Goal: Task Accomplishment & Management: Manage account settings

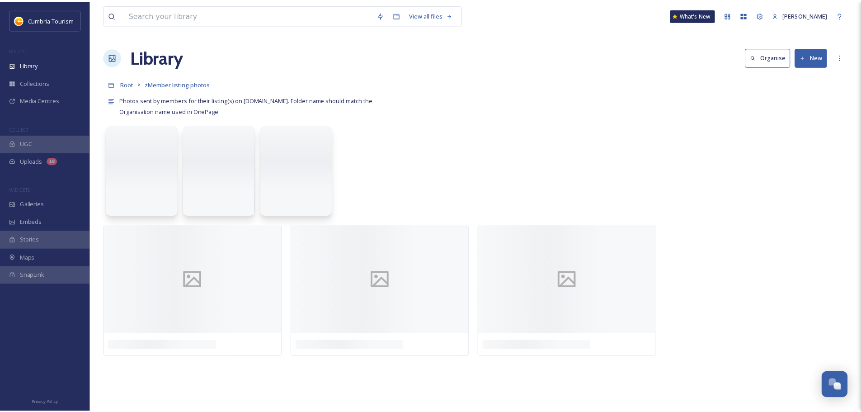
scroll to position [4376, 0]
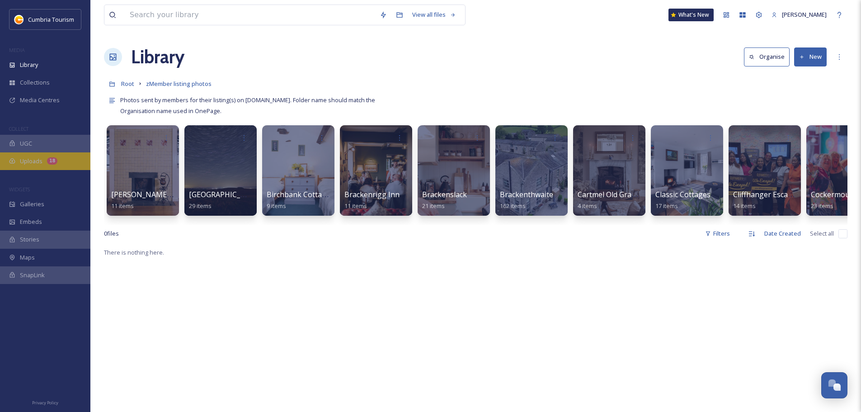
click at [49, 160] on div "18" at bounding box center [52, 160] width 10 height 7
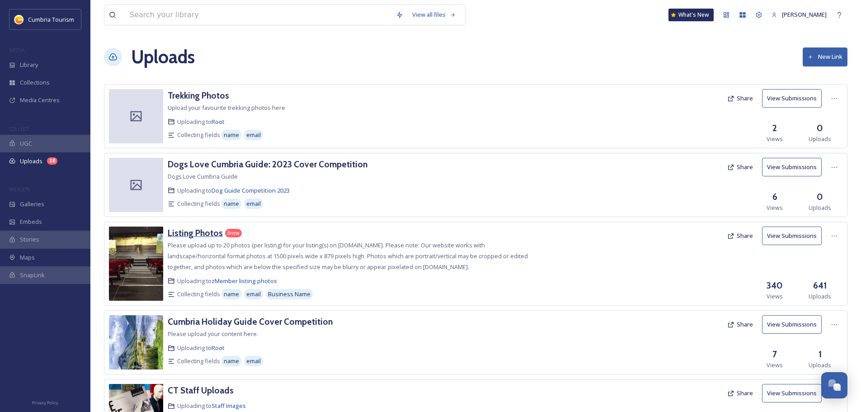
click at [198, 234] on h3 "Listing Photos" at bounding box center [195, 232] width 55 height 11
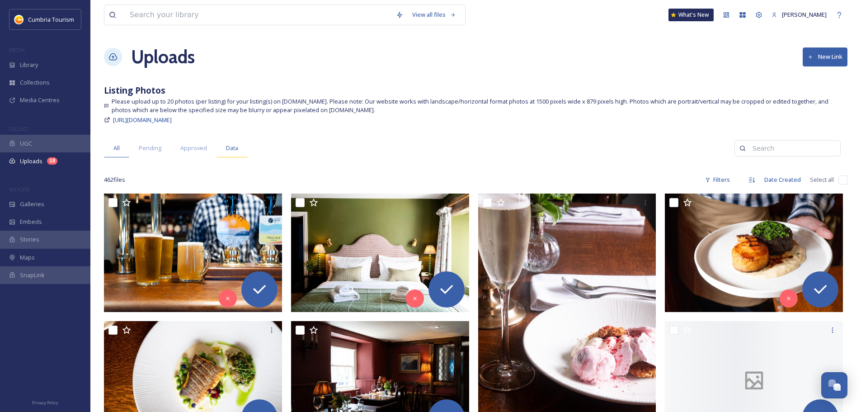
click at [234, 142] on div "Data" at bounding box center [231, 148] width 31 height 19
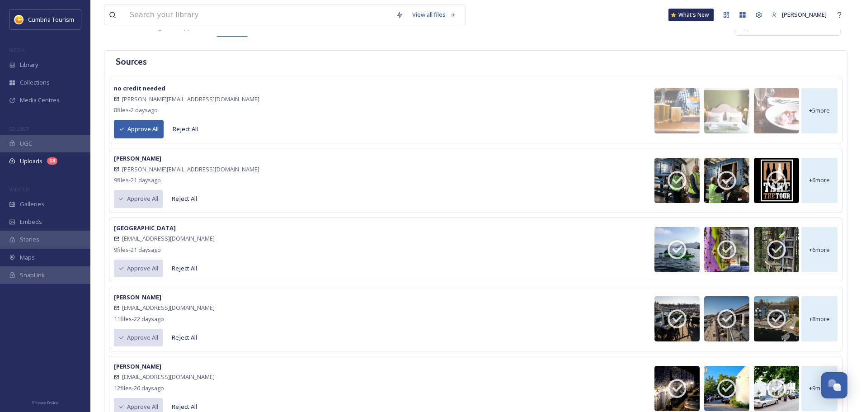
scroll to position [35, 0]
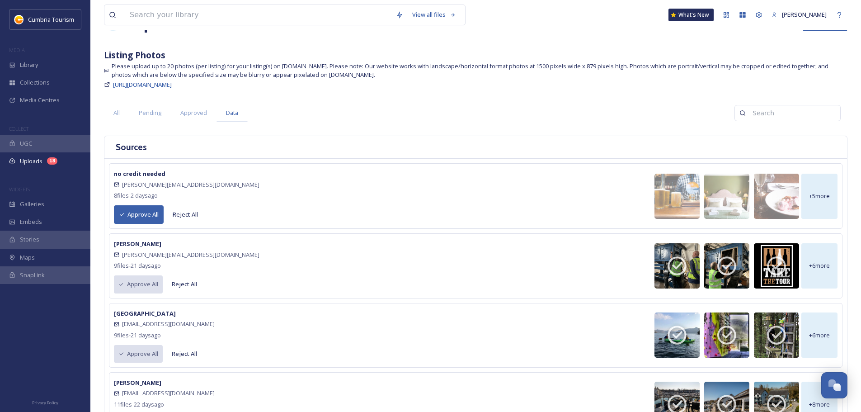
click at [130, 218] on button "Approve All" at bounding box center [139, 214] width 50 height 19
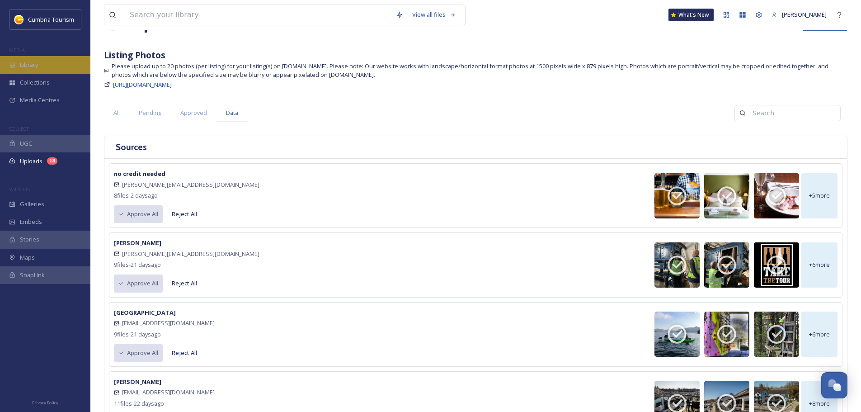
click at [43, 72] on div "Library" at bounding box center [45, 65] width 90 height 18
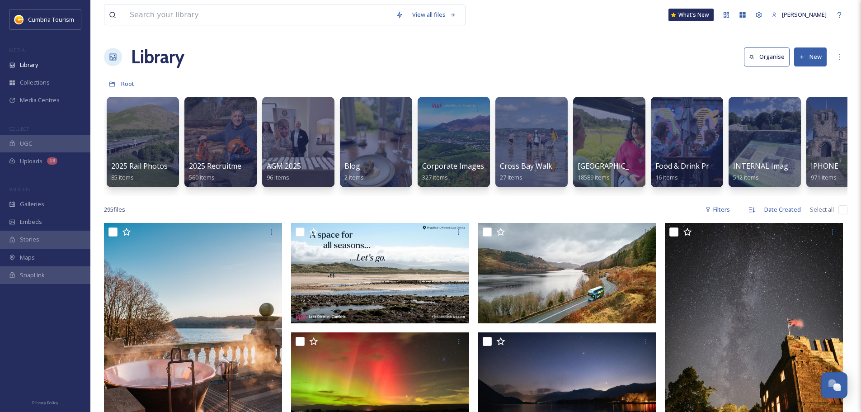
scroll to position [0, 890]
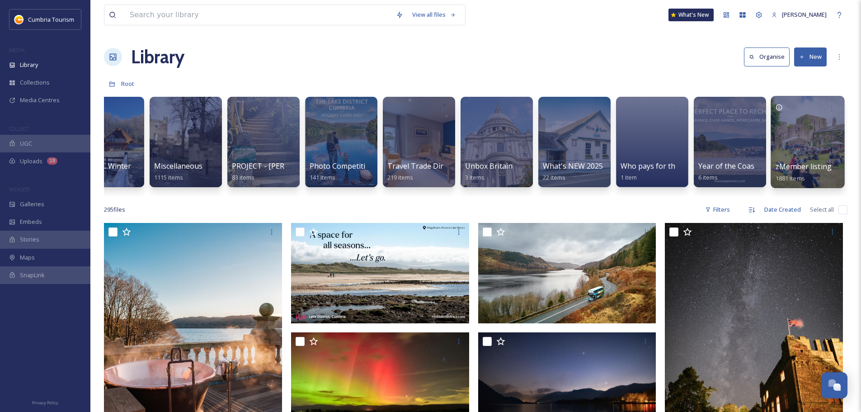
click at [804, 128] on div at bounding box center [807, 142] width 74 height 92
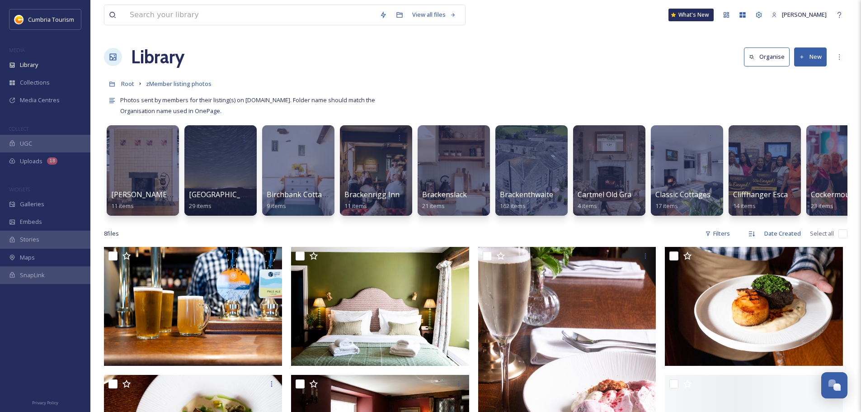
click at [805, 56] on button "New" at bounding box center [810, 56] width 33 height 19
click at [792, 112] on span "Folder" at bounding box center [799, 113] width 17 height 9
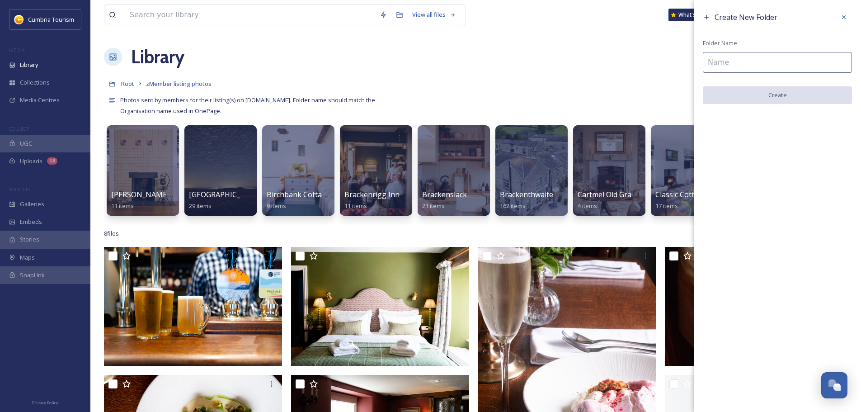
click at [774, 62] on input at bounding box center [777, 62] width 149 height 21
paste input "The [GEOGRAPHIC_DATA], [GEOGRAPHIC_DATA]"
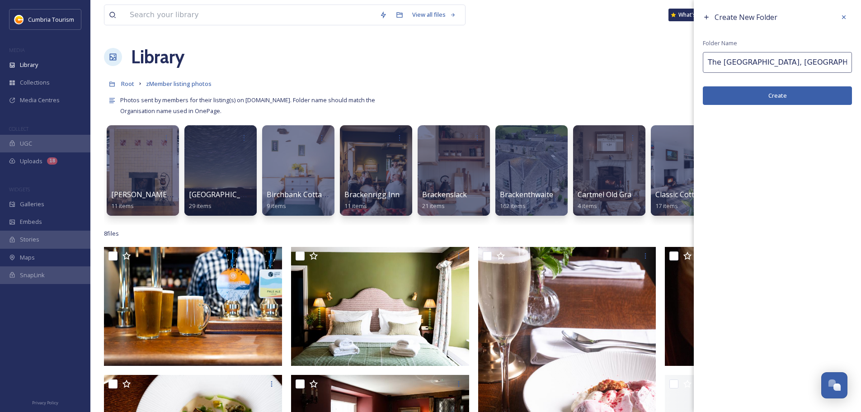
type input "The [GEOGRAPHIC_DATA], [GEOGRAPHIC_DATA]"
click at [759, 91] on button "Create" at bounding box center [777, 95] width 149 height 19
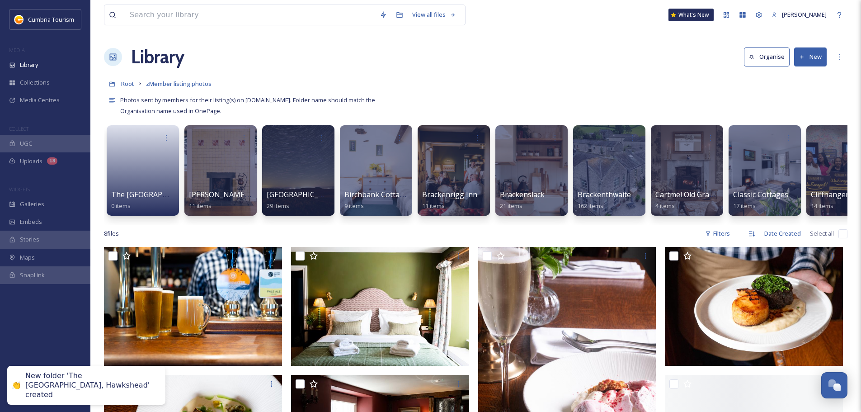
click at [840, 238] on input "checkbox" at bounding box center [842, 233] width 9 height 9
checkbox input "true"
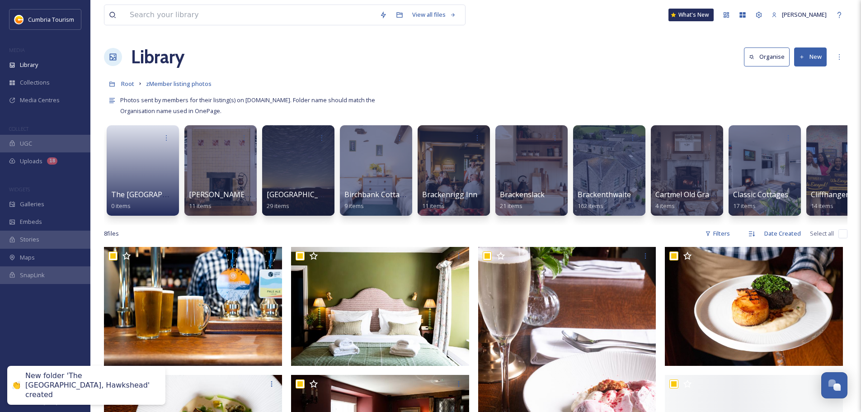
checkbox input "true"
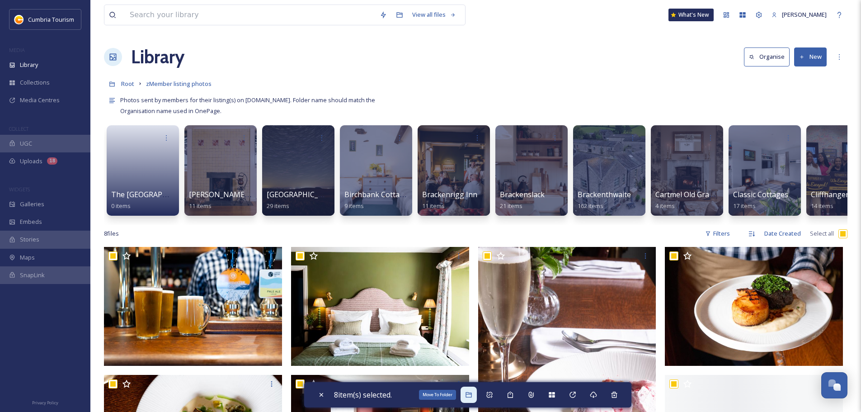
click at [471, 394] on icon at bounding box center [468, 394] width 6 height 5
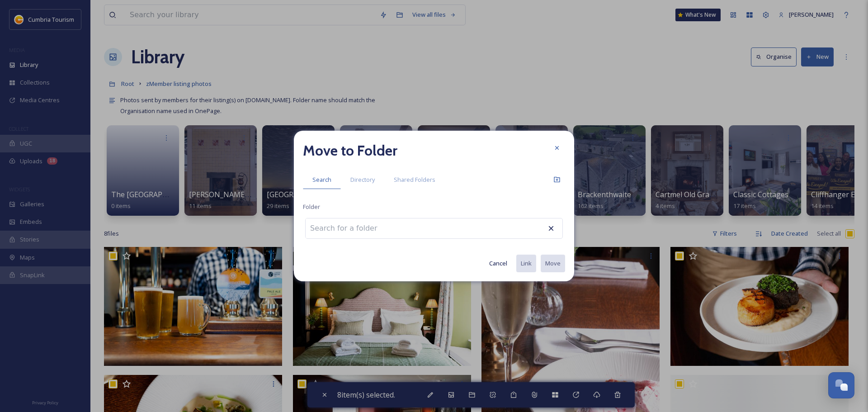
click at [358, 230] on input at bounding box center [354, 228] width 99 height 20
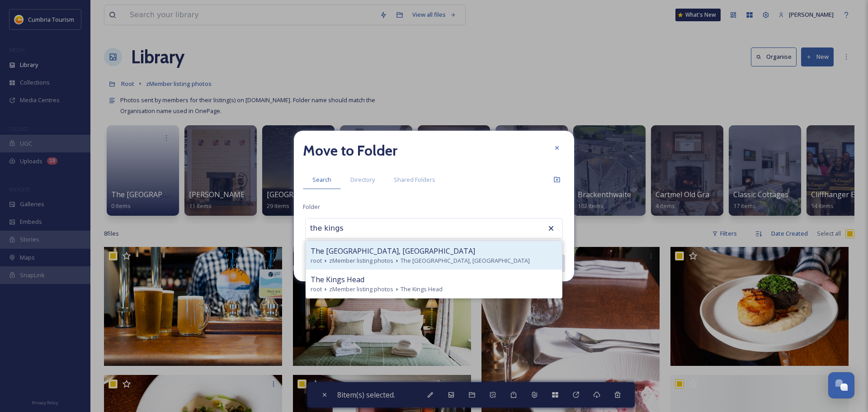
click at [357, 246] on span "The [GEOGRAPHIC_DATA], [GEOGRAPHIC_DATA]" at bounding box center [392, 250] width 164 height 11
type input "The [GEOGRAPHIC_DATA], [GEOGRAPHIC_DATA]"
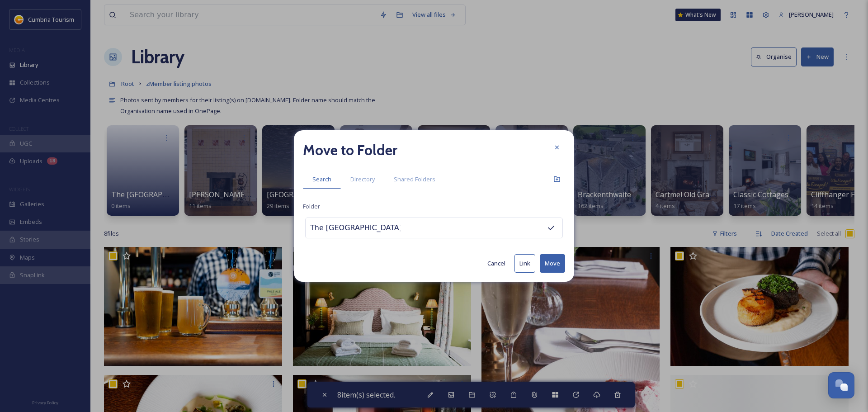
click at [555, 266] on button "Move" at bounding box center [551, 263] width 25 height 19
checkbox input "false"
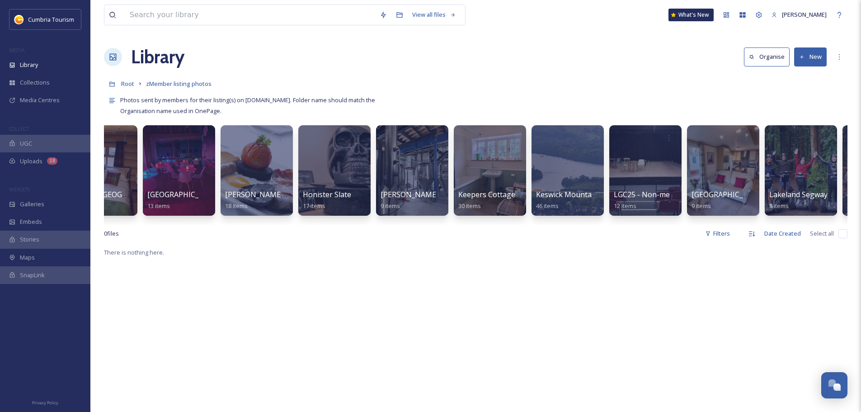
scroll to position [0, 1418]
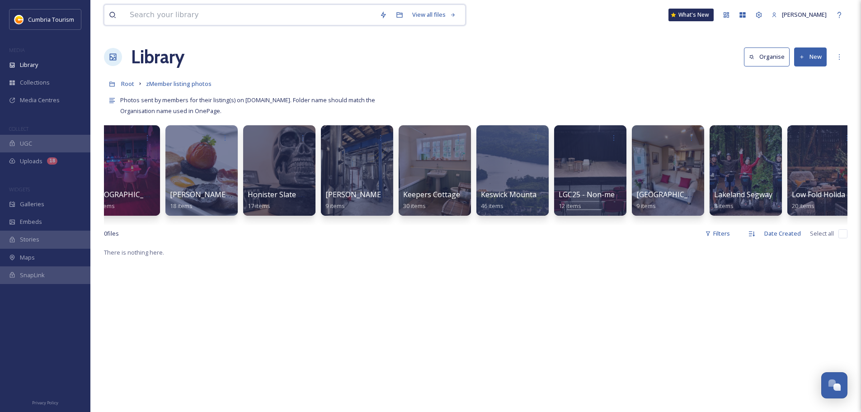
click at [229, 14] on input at bounding box center [250, 15] width 250 height 20
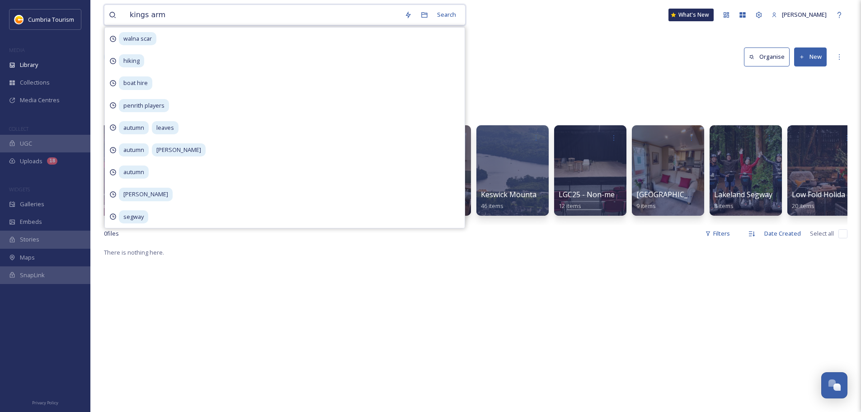
type input "kings arms"
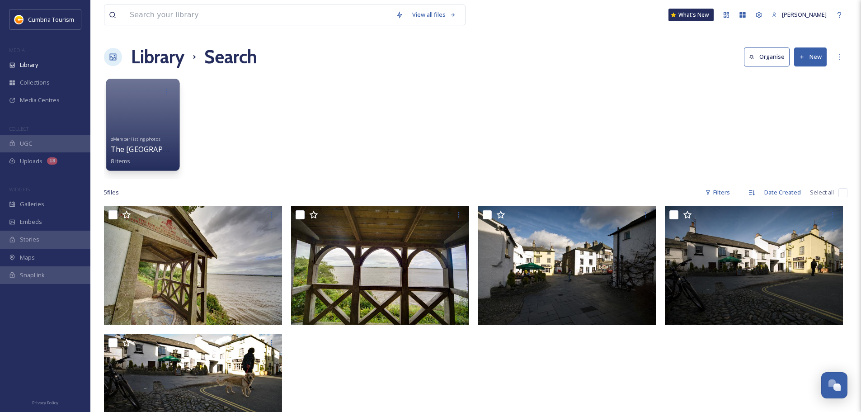
click at [126, 116] on div at bounding box center [143, 125] width 74 height 92
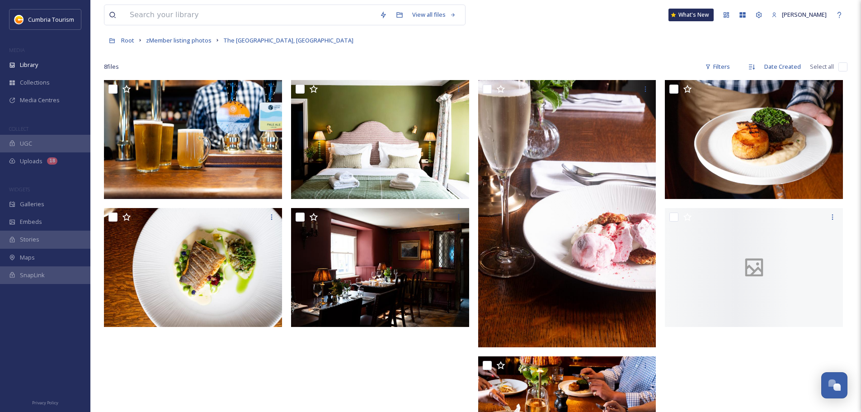
scroll to position [45, 0]
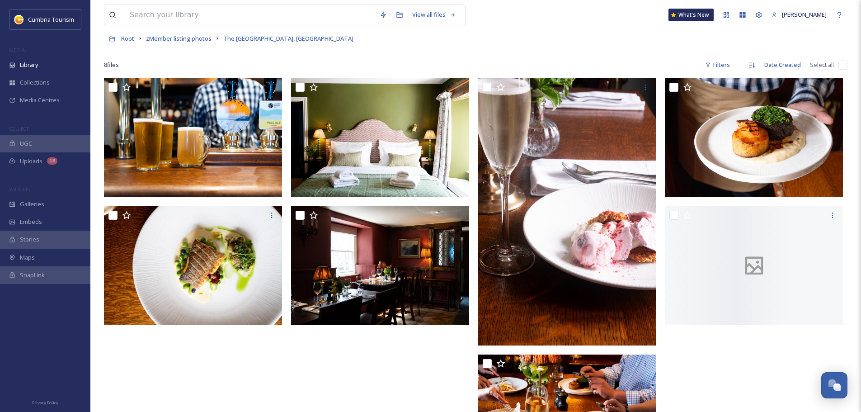
click at [842, 65] on input "checkbox" at bounding box center [842, 65] width 9 height 9
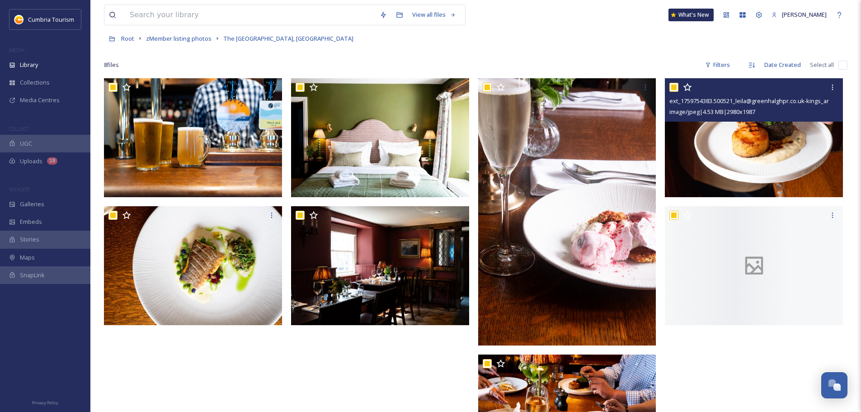
checkbox input "true"
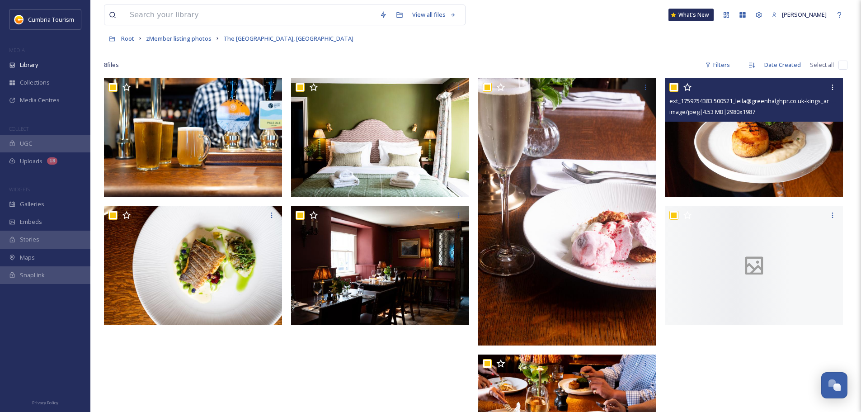
checkbox input "true"
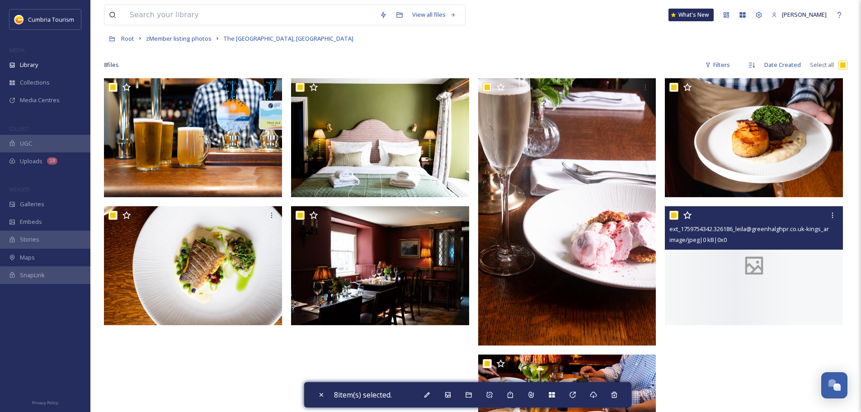
click at [671, 220] on div at bounding box center [754, 215] width 171 height 16
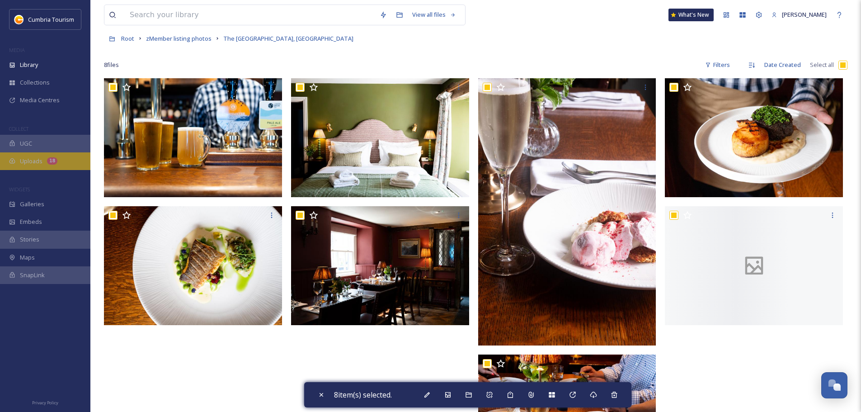
click at [24, 162] on span "Uploads" at bounding box center [31, 161] width 23 height 9
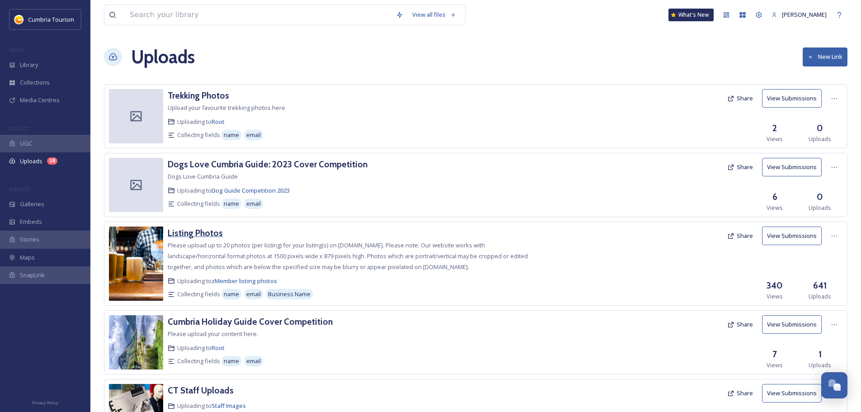
click at [192, 236] on h3 "Listing Photos" at bounding box center [195, 232] width 55 height 11
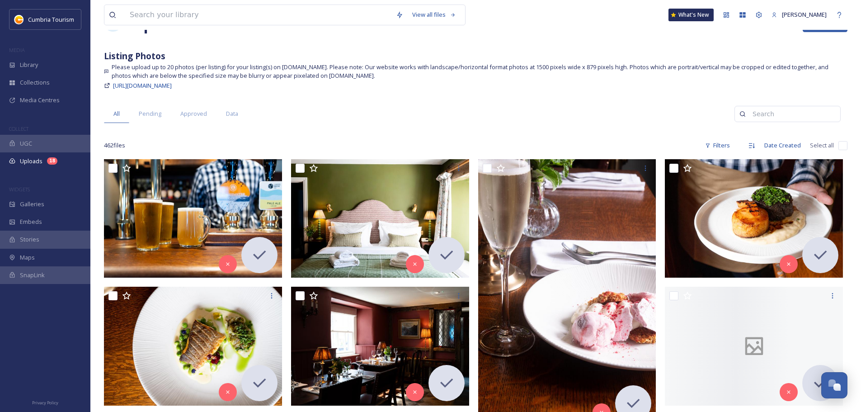
scroll to position [136, 0]
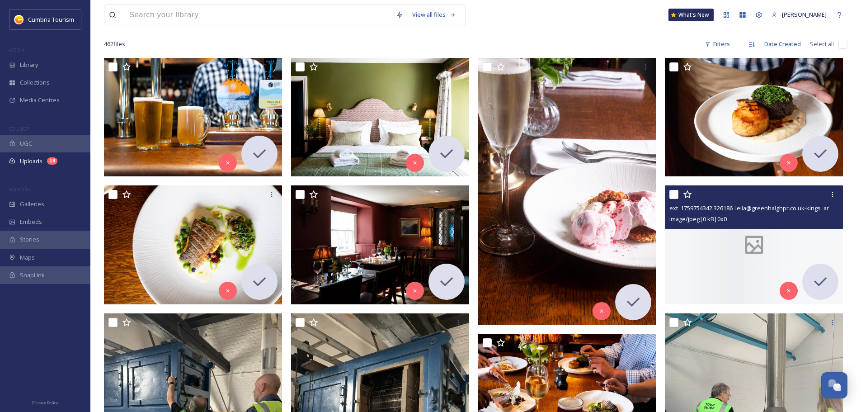
click at [734, 207] on span "ext_1759754342.326186_leila@greenhalghpr.co.uk-kings_arms_hakshead_jennyjonesco…" at bounding box center [834, 207] width 330 height 9
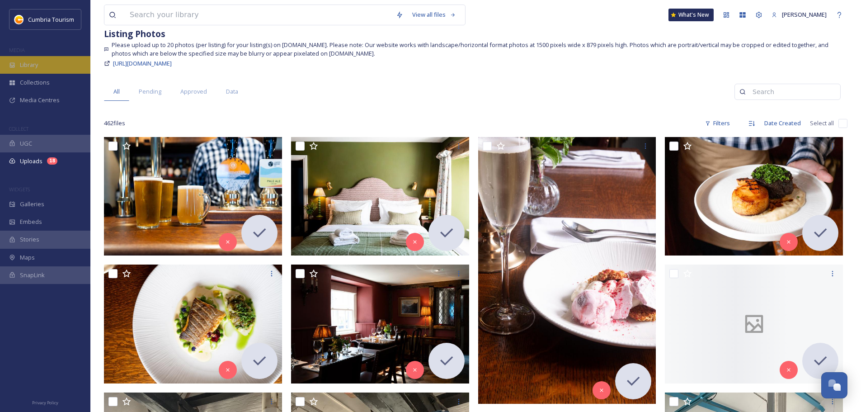
scroll to position [45, 0]
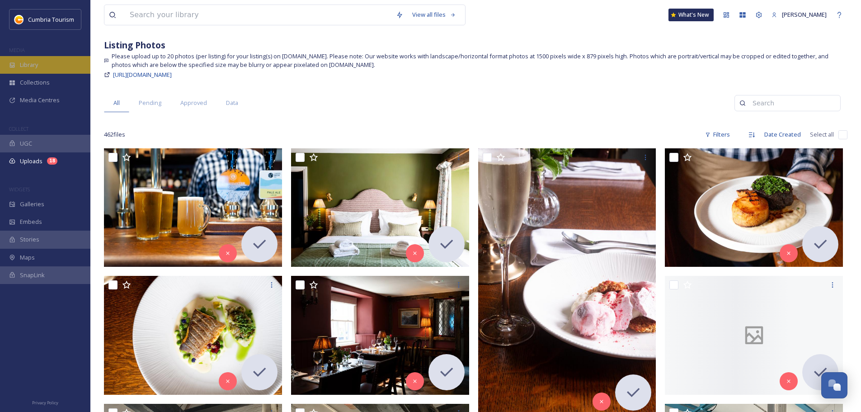
click at [31, 63] on span "Library" at bounding box center [29, 65] width 18 height 9
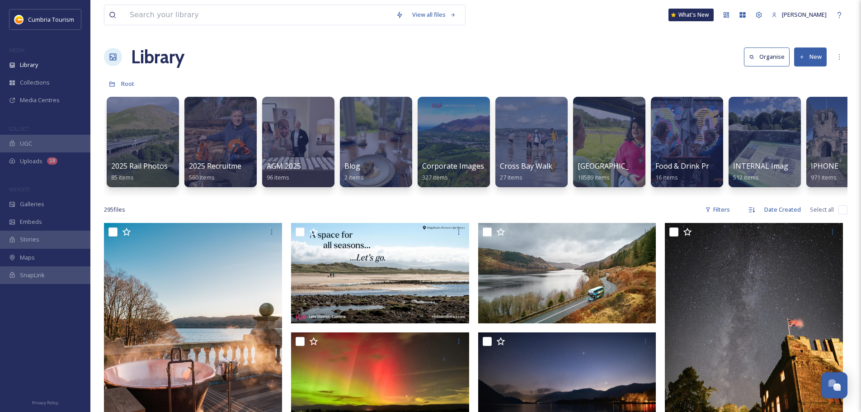
scroll to position [0, 890]
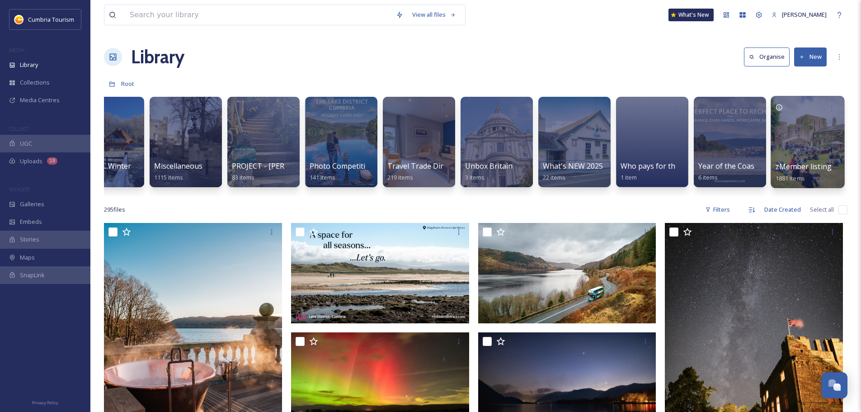
click at [814, 130] on div at bounding box center [807, 142] width 74 height 92
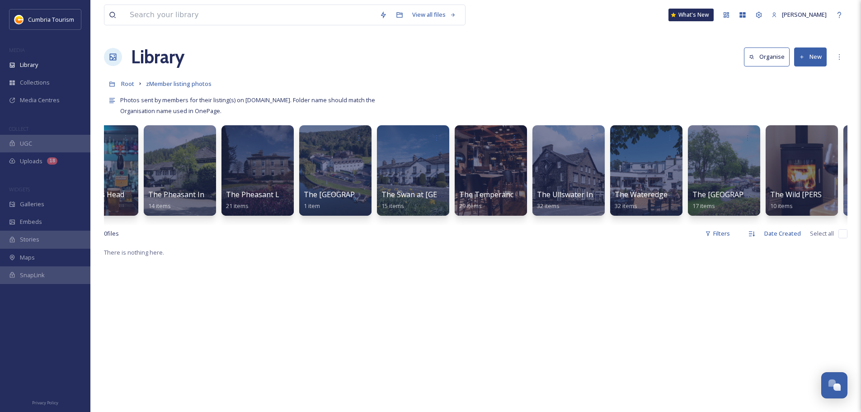
scroll to position [0, 3357]
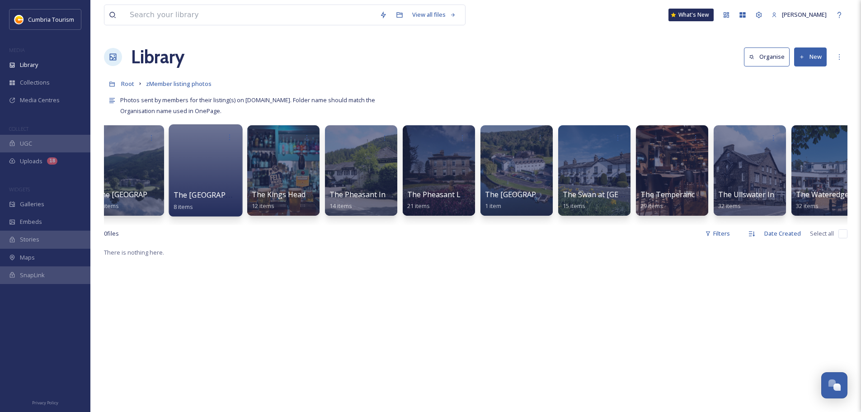
click at [197, 186] on div at bounding box center [206, 170] width 74 height 92
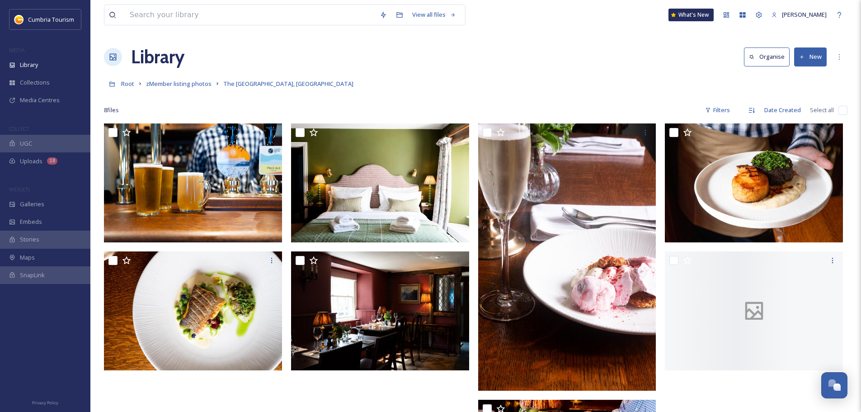
click at [840, 108] on input "checkbox" at bounding box center [842, 110] width 9 height 9
checkbox input "true"
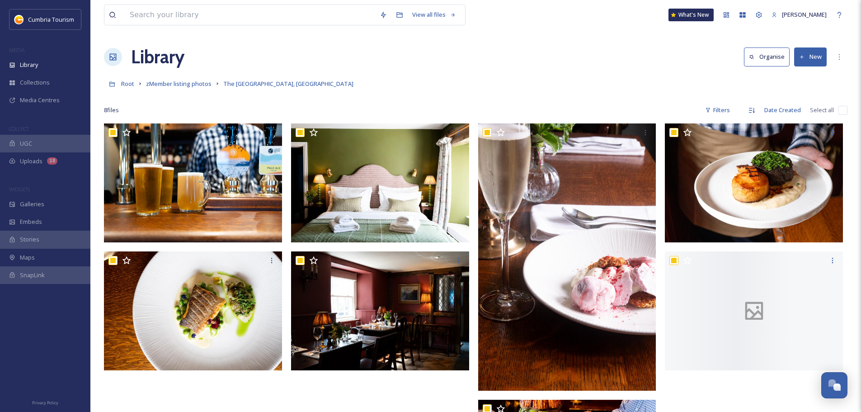
checkbox input "true"
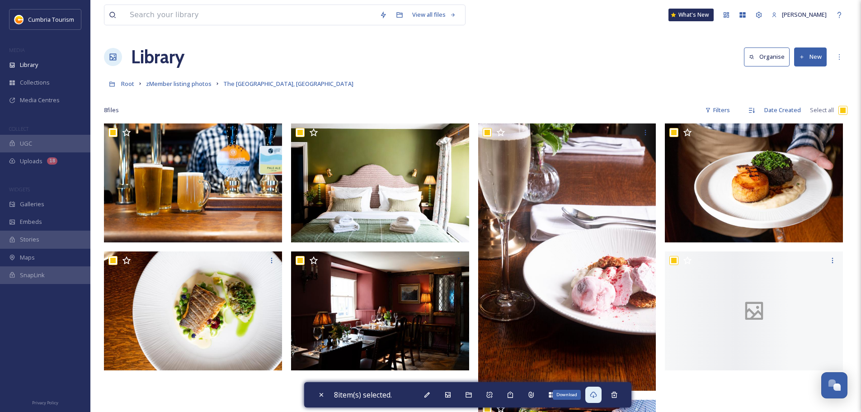
click at [594, 394] on icon at bounding box center [593, 394] width 7 height 7
click at [540, 46] on div "Library Organise New" at bounding box center [475, 56] width 743 height 27
click at [728, 317] on div at bounding box center [756, 322] width 183 height 399
